Goal: Information Seeking & Learning: Understand process/instructions

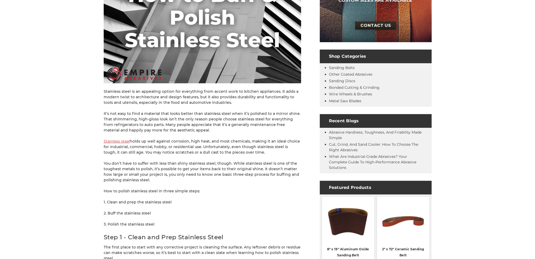
drag, startPoint x: 204, startPoint y: 144, endPoint x: 254, endPoint y: 153, distance: 49.9
click at [254, 153] on p "Stainless steel holds up well against corrosion, high heat, and most chemicals,…" at bounding box center [202, 146] width 197 height 17
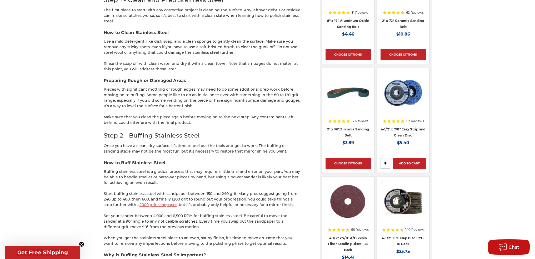
scroll to position [473, 0]
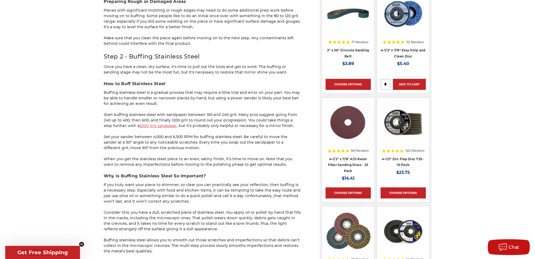
drag, startPoint x: 234, startPoint y: 145, endPoint x: 209, endPoint y: 114, distance: 40.4
click at [209, 114] on div "Stainless steel is an appealing option for everything from accent work to kitch…" at bounding box center [202, 252] width 197 height 1232
click at [209, 113] on p "Start buffing stainless steel with sandpaper between 150 and 240 grit. Many pro…" at bounding box center [202, 120] width 197 height 17
drag, startPoint x: 199, startPoint y: 109, endPoint x: 247, endPoint y: 115, distance: 49.1
click at [247, 115] on div "Stainless steel is an appealing option for everything from accent work to kitch…" at bounding box center [202, 252] width 197 height 1232
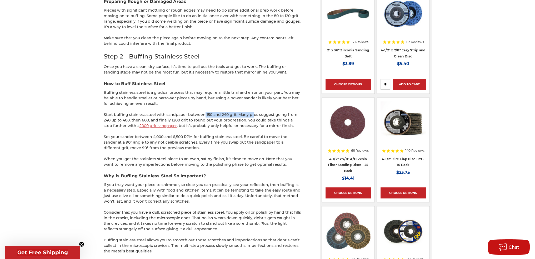
click at [247, 115] on p "Start buffing stainless steel with sandpaper between 150 and 240 grit. Many pro…" at bounding box center [202, 120] width 197 height 17
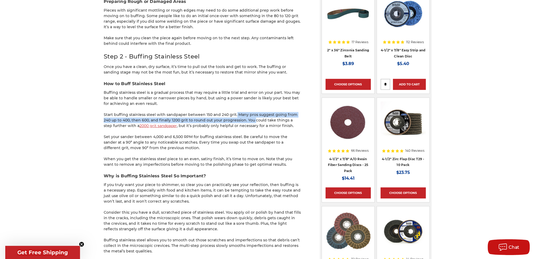
drag, startPoint x: 231, startPoint y: 111, endPoint x: 241, endPoint y: 120, distance: 12.9
click at [241, 120] on p "Start buffing stainless steel with sandpaper between 150 and 240 grit. Many pro…" at bounding box center [202, 120] width 197 height 17
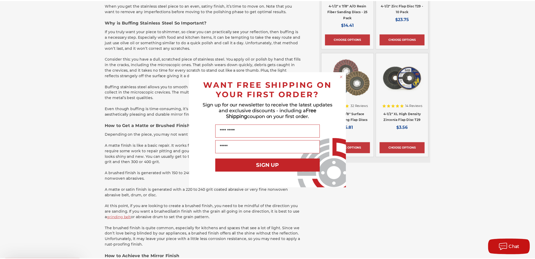
scroll to position [631, 0]
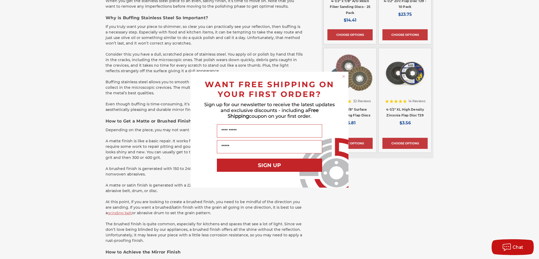
click at [344, 78] on circle "Close dialog" at bounding box center [343, 76] width 5 height 5
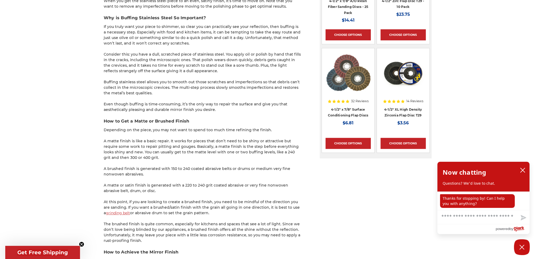
drag, startPoint x: 249, startPoint y: 105, endPoint x: 250, endPoint y: 157, distance: 52.4
click at [250, 157] on div "Stainless steel is an appealing option for everything from accent work to kitch…" at bounding box center [202, 94] width 197 height 1232
click at [250, 157] on p "A matte finish is like a basic repair. It works for pieces that don’t need to b…" at bounding box center [202, 149] width 197 height 22
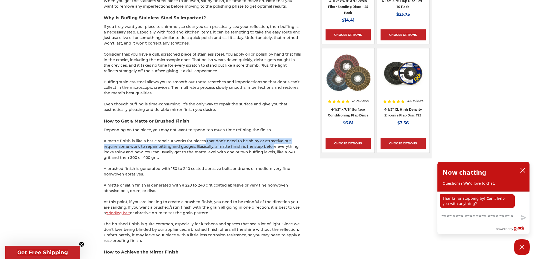
drag, startPoint x: 199, startPoint y: 139, endPoint x: 250, endPoint y: 149, distance: 51.8
click at [250, 149] on p "A matte finish is like a basic repair. It works for pieces that don’t need to b…" at bounding box center [202, 149] width 197 height 22
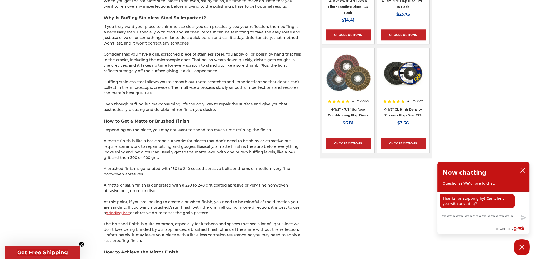
click at [235, 127] on p "Depending on the piece, you may not want to spend too much time refining the fi…" at bounding box center [202, 130] width 197 height 6
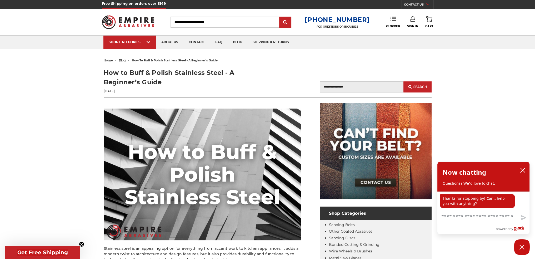
scroll to position [0, 0]
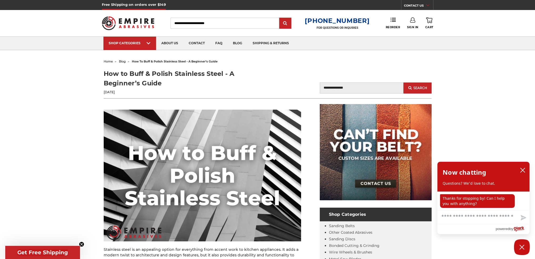
drag, startPoint x: 251, startPoint y: 83, endPoint x: 154, endPoint y: 72, distance: 98.0
click at [154, 72] on h1 "How to Buff & Polish Stainless Steel - A Beginner’s Guide" at bounding box center [186, 78] width 164 height 19
